Goal: Entertainment & Leisure: Consume media (video, audio)

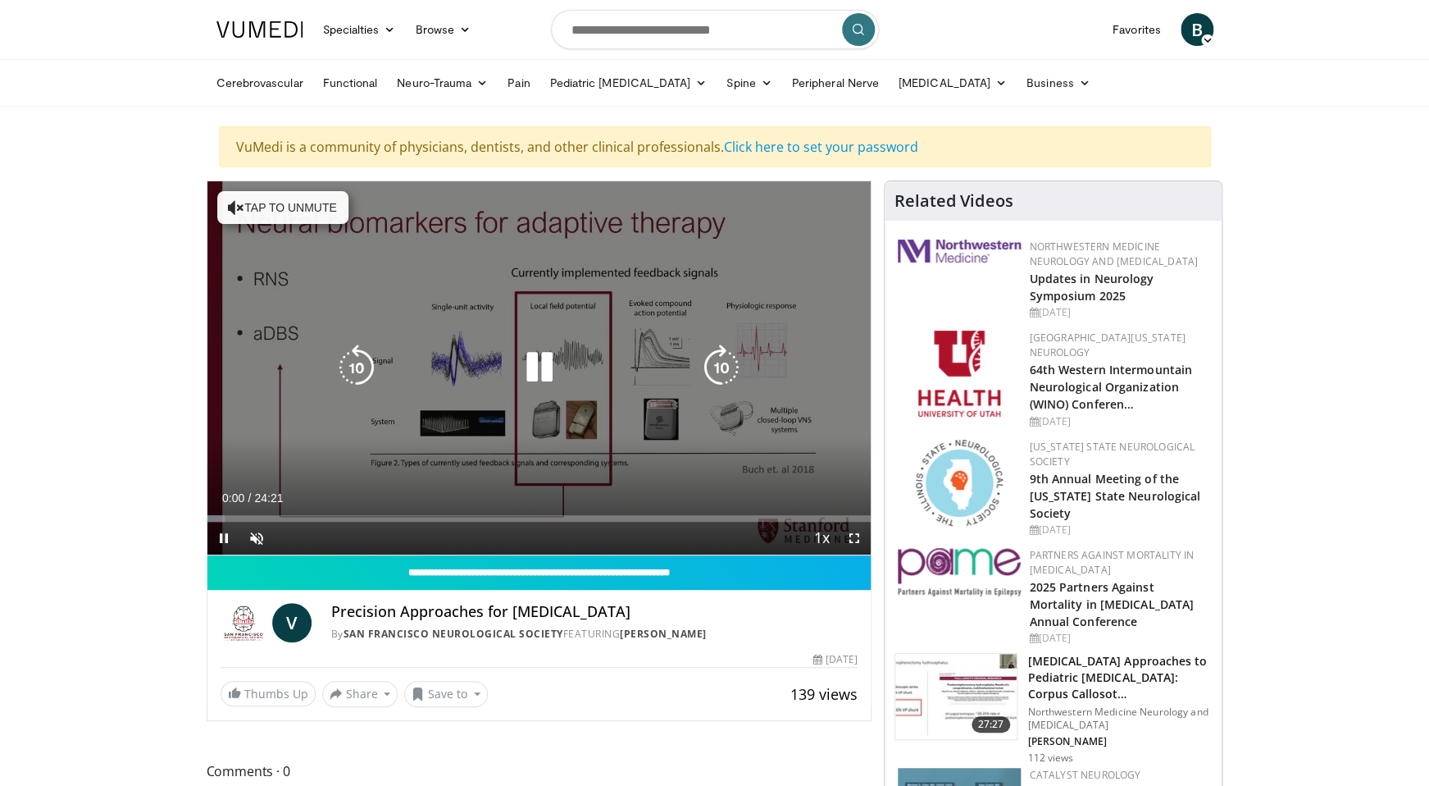
click at [543, 371] on icon "Video Player" at bounding box center [539, 367] width 46 height 46
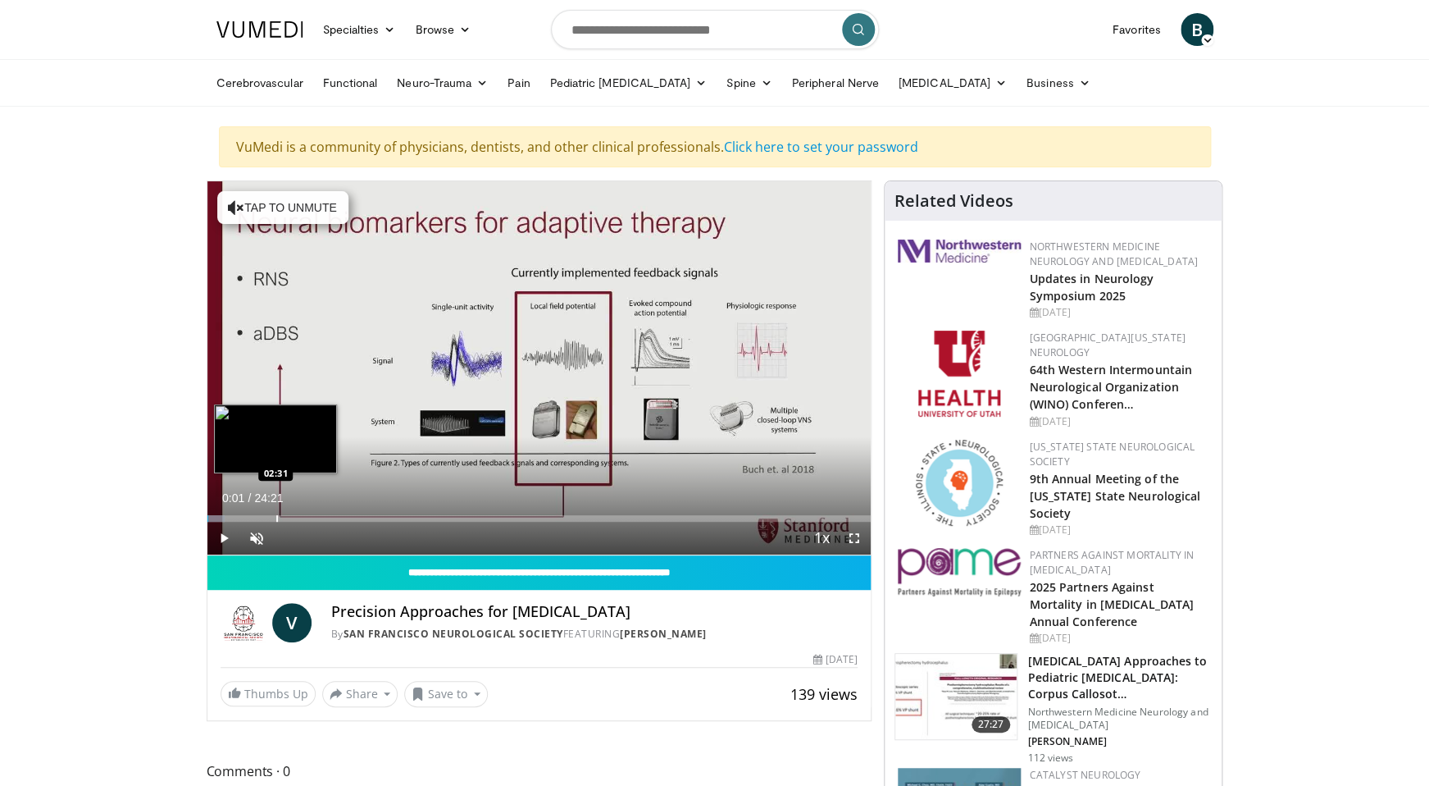
click at [276, 515] on div "Loaded : 2.71% 00:01 02:31" at bounding box center [539, 514] width 664 height 16
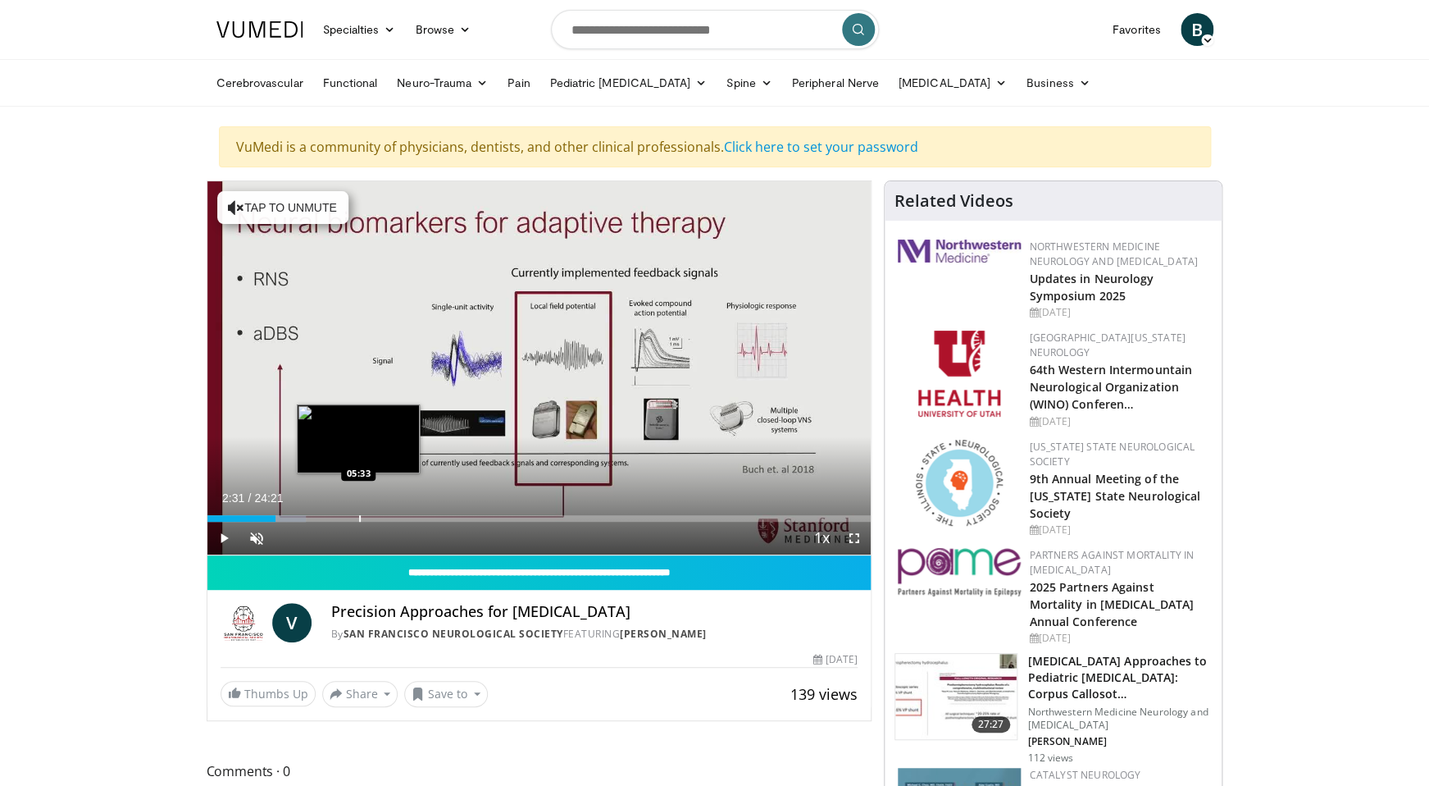
click at [358, 515] on div "Loaded : 14.93% 02:31 05:33" at bounding box center [539, 514] width 664 height 16
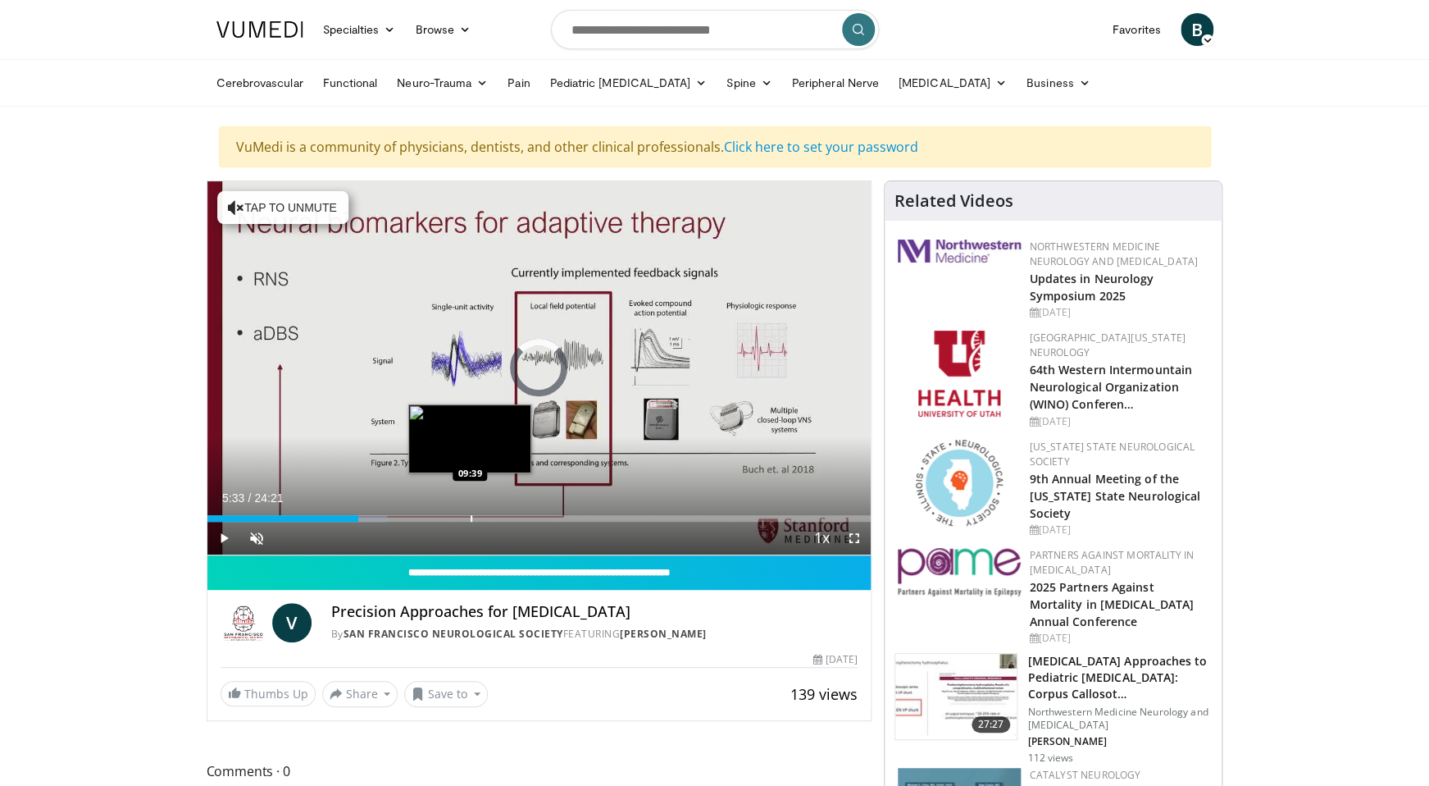
click at [471, 520] on div "Progress Bar" at bounding box center [472, 518] width 2 height 7
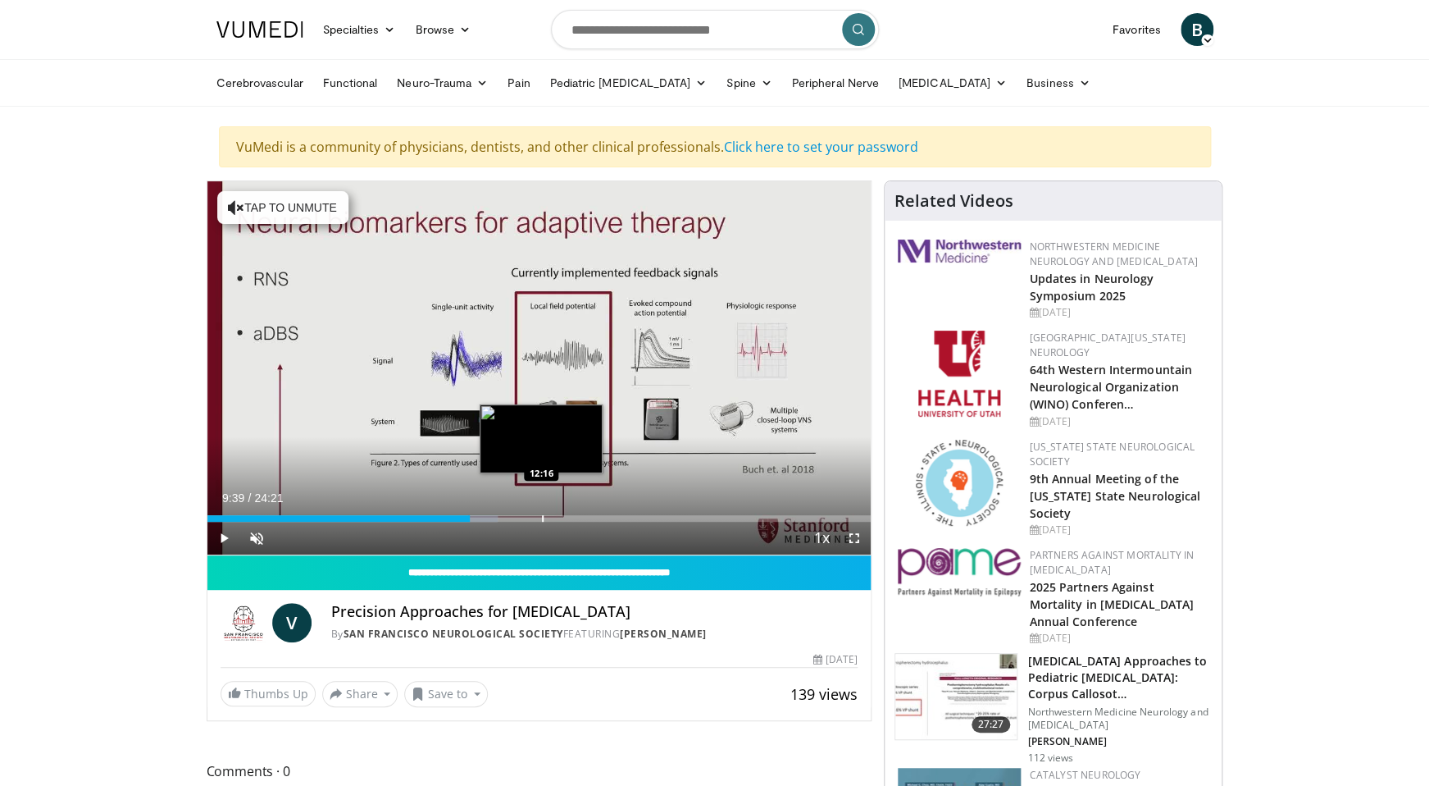
click at [542, 518] on div "Progress Bar" at bounding box center [543, 518] width 2 height 7
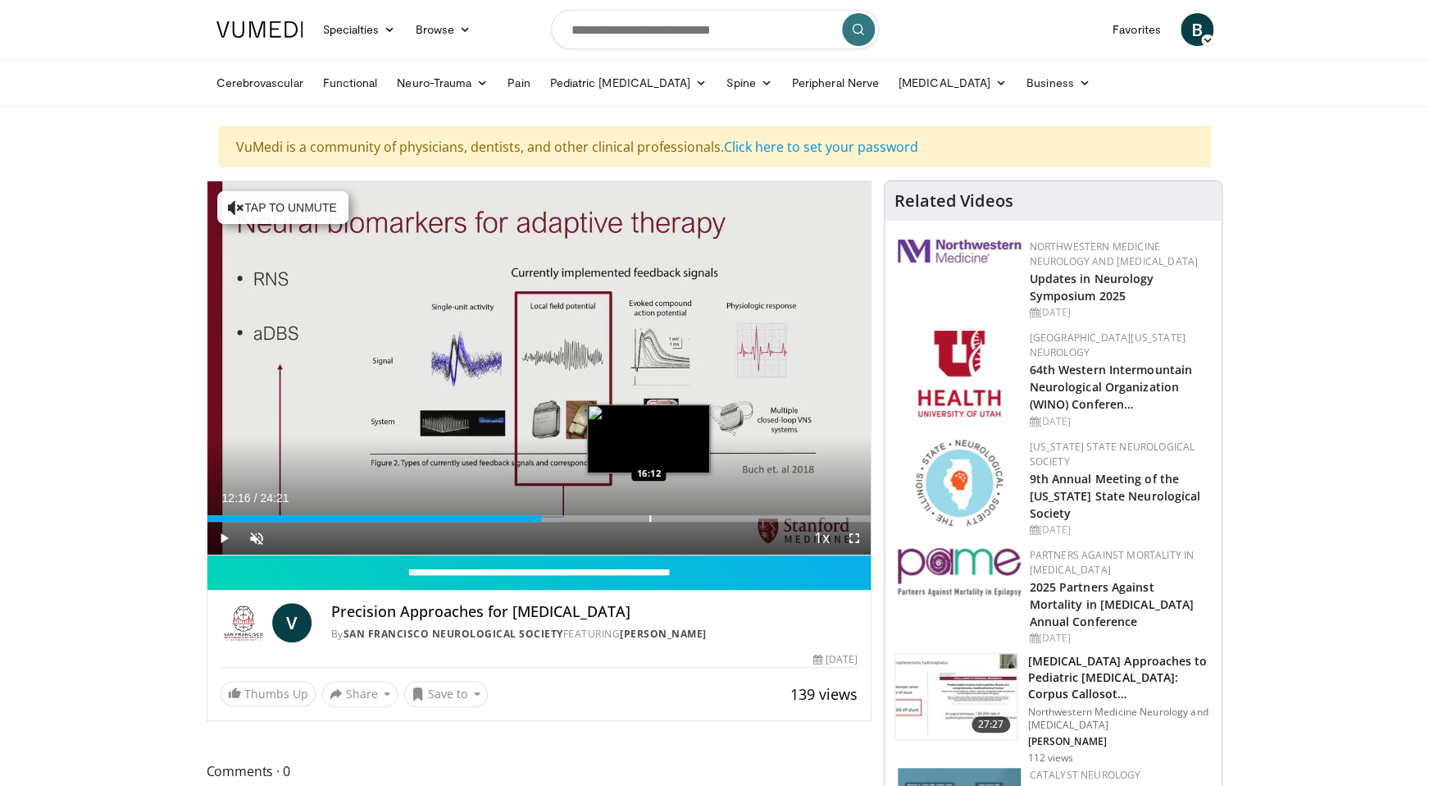
click at [649, 513] on div "Loaded : 53.62% 12:16 16:12" at bounding box center [539, 514] width 664 height 16
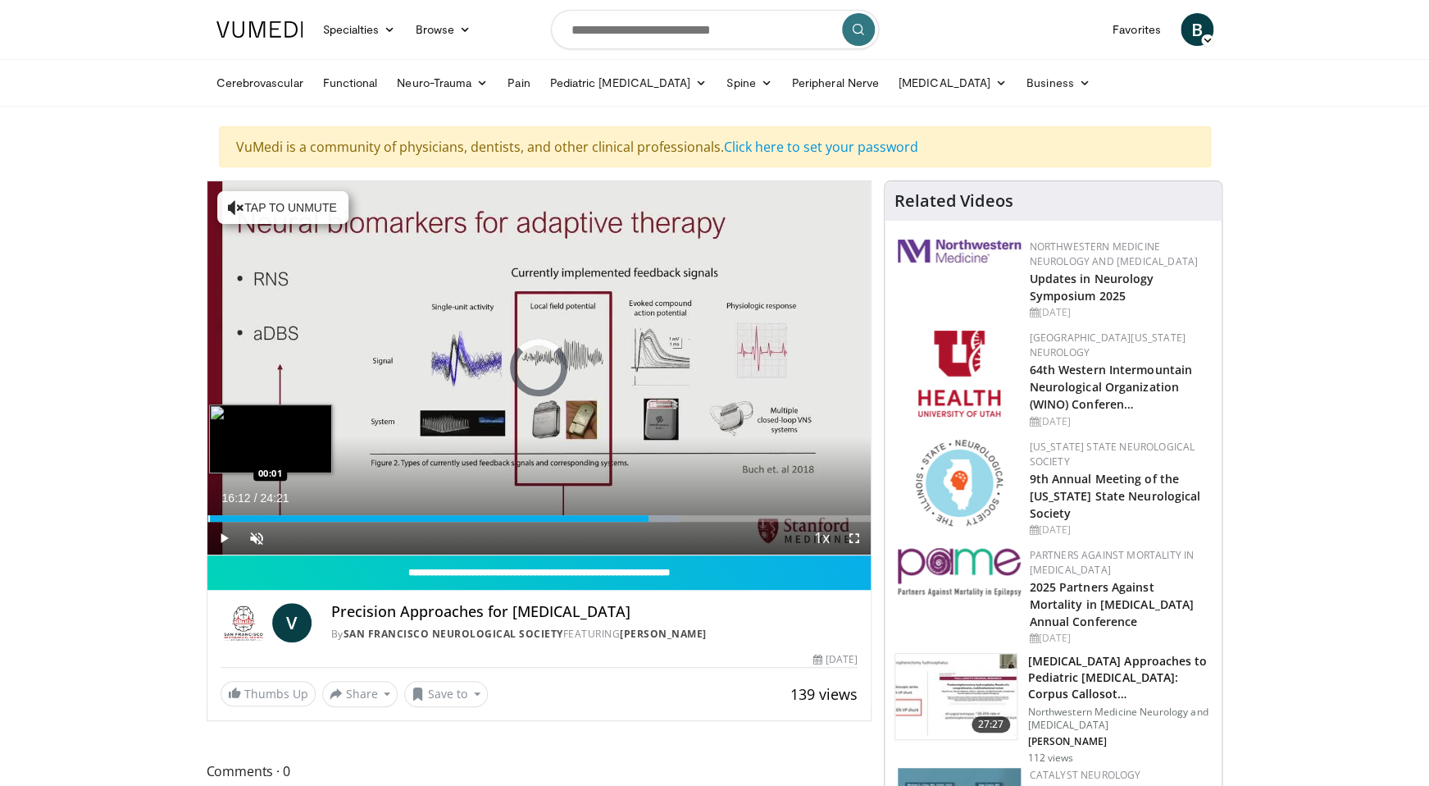
click at [208, 517] on div "Progress Bar" at bounding box center [209, 518] width 2 height 7
